Goal: Task Accomplishment & Management: Manage account settings

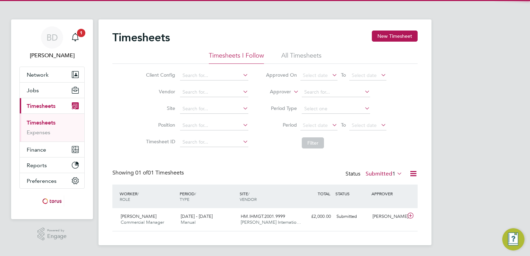
scroll to position [17, 60]
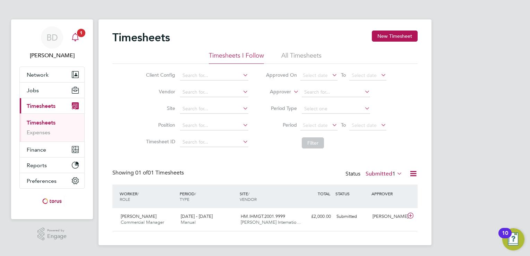
click at [80, 36] on span "1" at bounding box center [81, 33] width 8 height 8
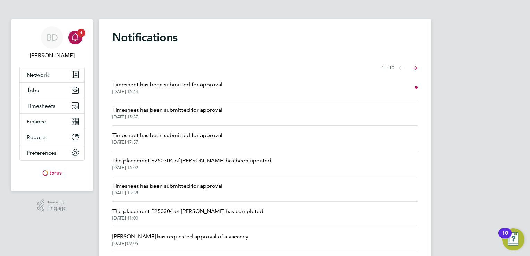
click at [166, 86] on span "Timesheet has been submitted for approval" at bounding box center [167, 84] width 110 height 8
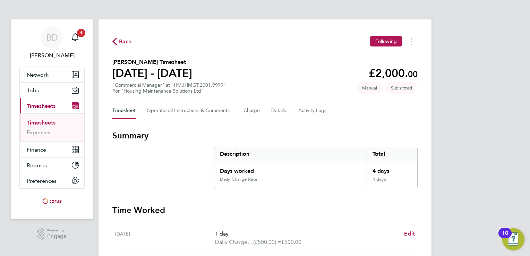
click at [529, 202] on div "BD [PERSON_NAME] Notifications 1 Applications: Network Sites Workers Jobs Posit…" at bounding box center [265, 246] width 530 height 493
click at [455, 184] on div "BD [PERSON_NAME] Notifications 1 Applications: Network Sites Workers Jobs Posit…" at bounding box center [265, 246] width 530 height 493
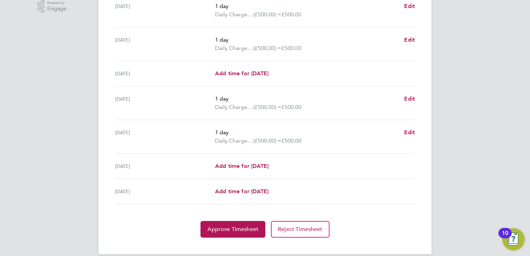
scroll to position [236, 0]
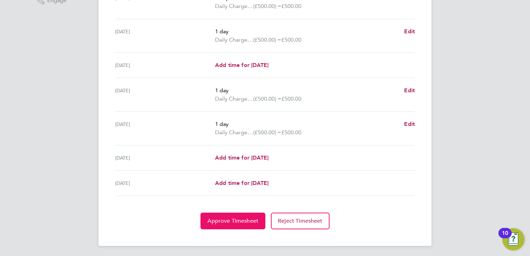
click at [216, 224] on button "Approve Timesheet" at bounding box center [232, 221] width 65 height 17
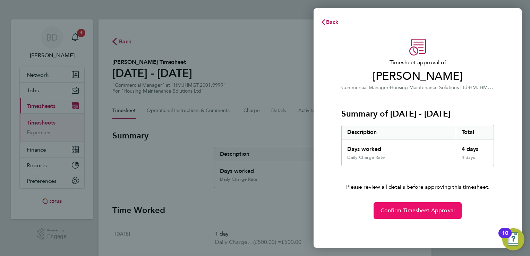
click at [409, 214] on button "Confirm Timesheet Approval" at bounding box center [417, 210] width 88 height 17
